Goal: Communication & Community: Answer question/provide support

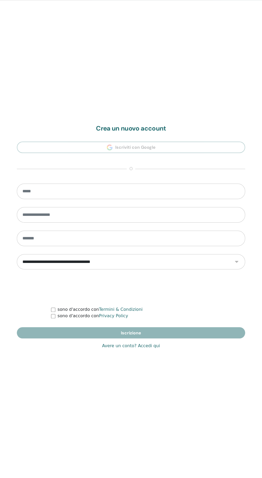
click at [148, 344] on link "Avere un conto? Accedi qui" at bounding box center [131, 346] width 58 height 6
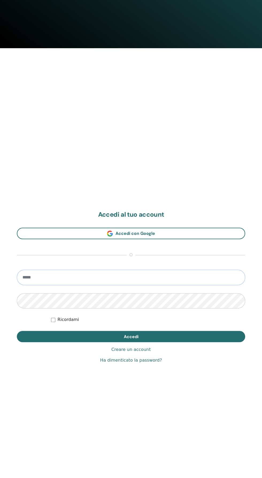
click at [97, 277] on input "email" at bounding box center [131, 278] width 229 height 16
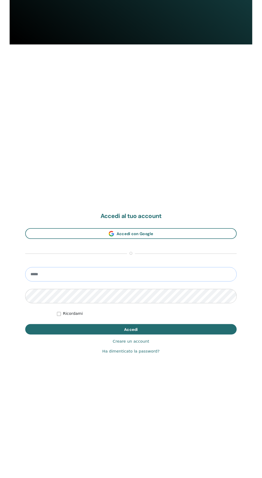
scroll to position [436, 0]
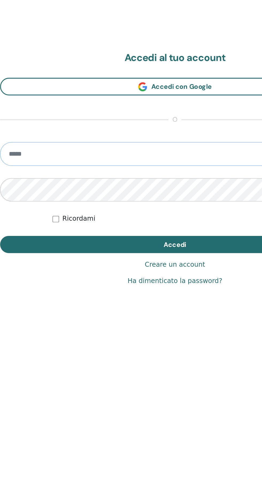
type input "**********"
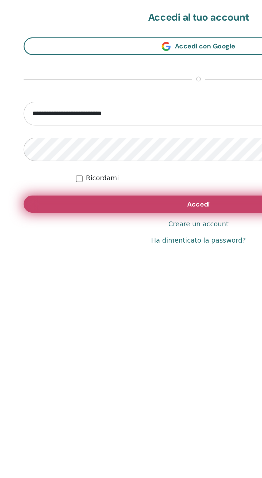
click at [123, 332] on button "Accedi" at bounding box center [131, 330] width 229 height 11
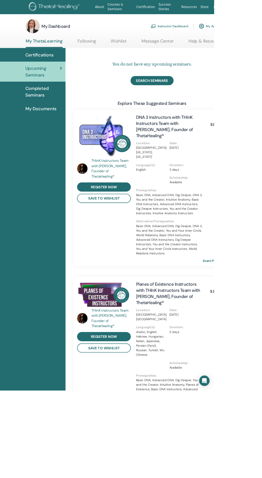
click at [199, 53] on link "Message Center" at bounding box center [193, 52] width 40 height 10
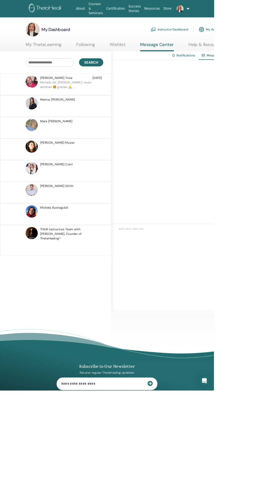
click at [98, 156] on p at bounding box center [88, 159] width 78 height 16
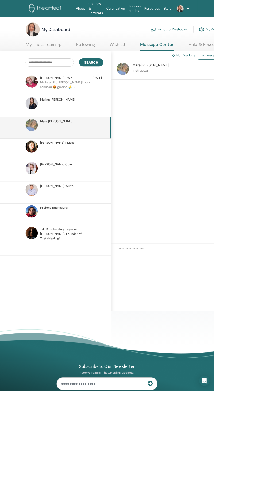
click at [215, 92] on div "[PERSON_NAME] Instructor" at bounding box center [228, 86] width 185 height 24
click at [169, 83] on div "[PERSON_NAME] Instructor" at bounding box center [184, 85] width 44 height 17
click at [226, 10] on link at bounding box center [218, 10] width 13 height 17
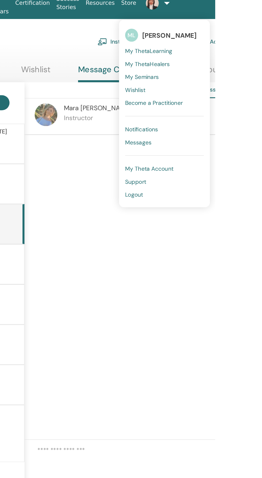
click at [216, 138] on link "Logout" at bounding box center [229, 137] width 52 height 9
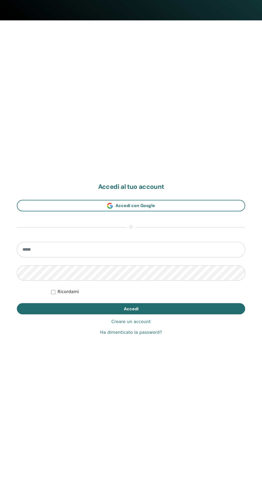
scroll to position [468, 0]
